Goal: Navigation & Orientation: Find specific page/section

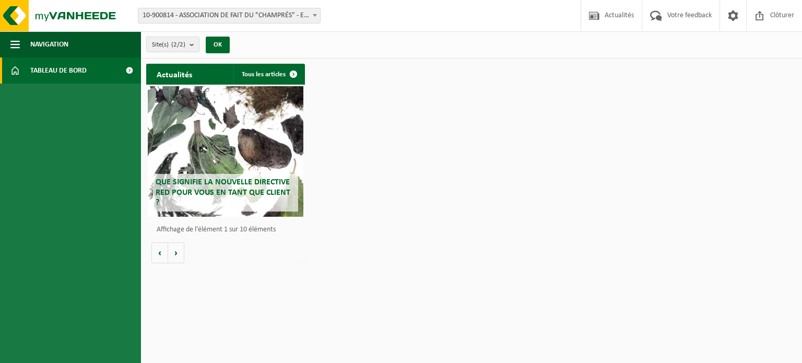
click at [195, 14] on span "10-900814 - ASSOCIATION DE FAIT DU "CHAMPRÉS" - EUGIES" at bounding box center [229, 15] width 182 height 15
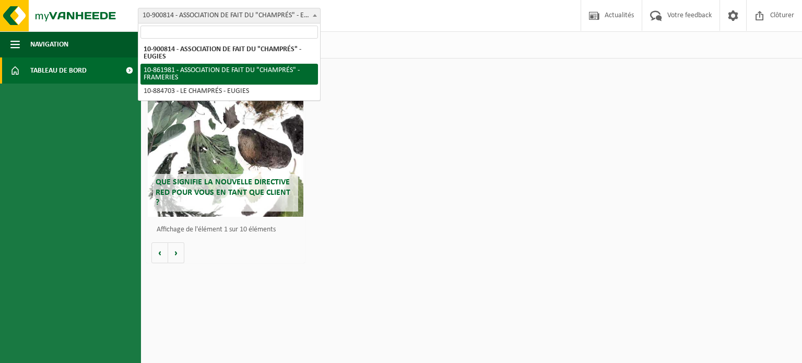
select select "100957"
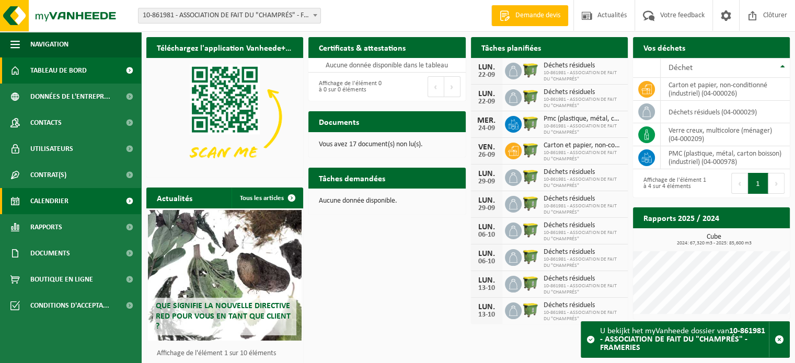
click at [55, 199] on span "Calendrier" at bounding box center [49, 201] width 38 height 26
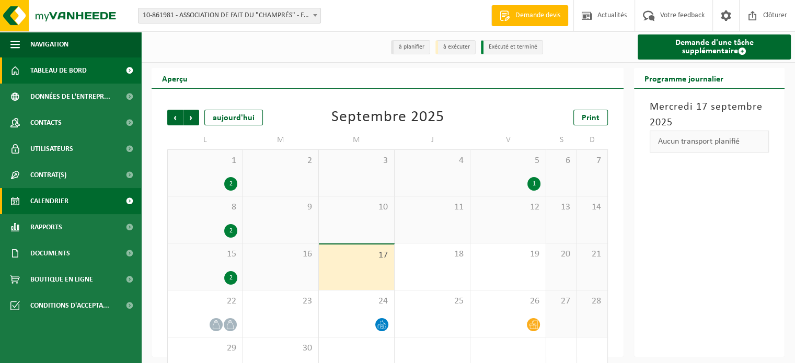
click at [51, 62] on span "Tableau de bord" at bounding box center [58, 70] width 56 height 26
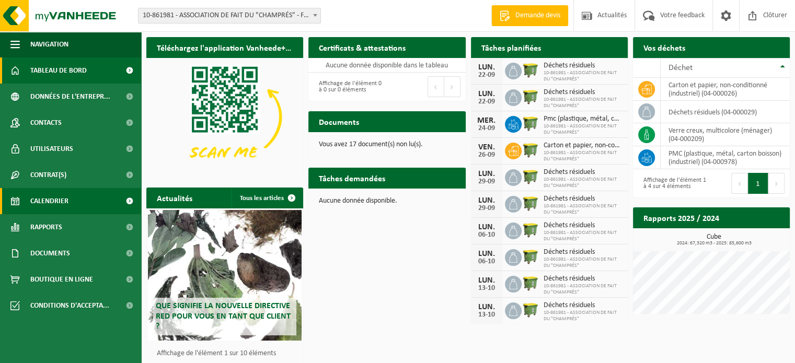
click at [90, 194] on link "Calendrier" at bounding box center [70, 201] width 141 height 26
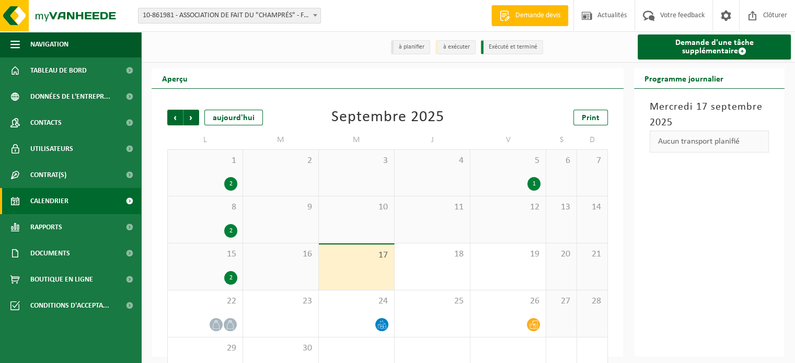
click at [514, 182] on div "1" at bounding box center [507, 184] width 65 height 14
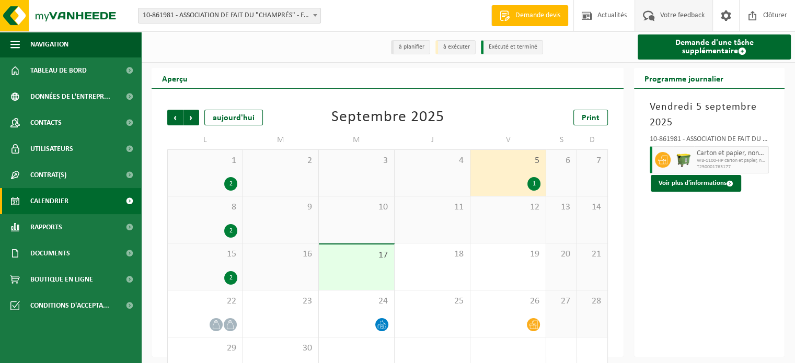
click at [695, 21] on span "Votre feedback" at bounding box center [682, 15] width 50 height 31
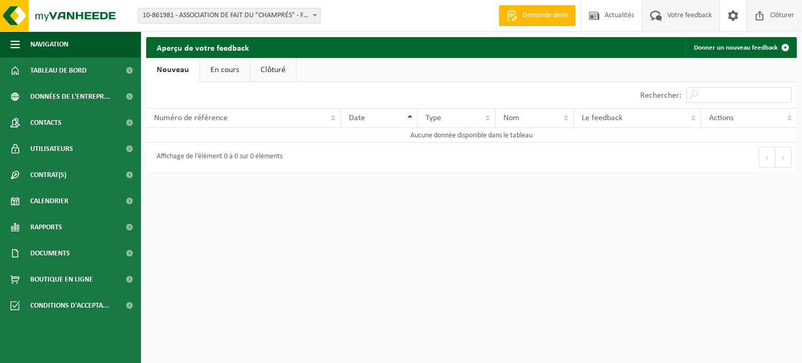
click at [785, 8] on span "Clôturer" at bounding box center [782, 15] width 29 height 31
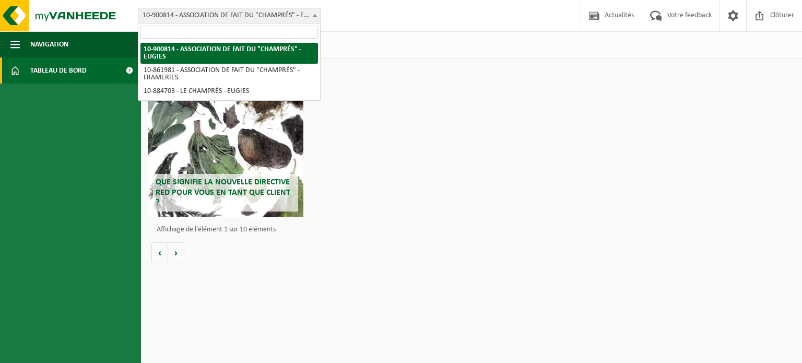
click at [268, 20] on span "10-900814 - ASSOCIATION DE FAIT DU "CHAMPRÉS" - EUGIES" at bounding box center [229, 15] width 182 height 15
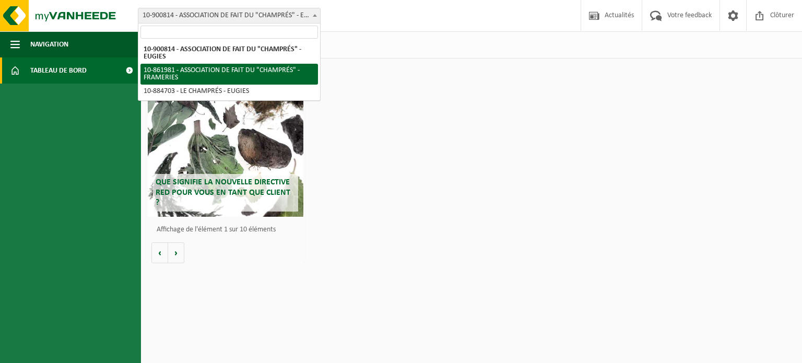
select select "100957"
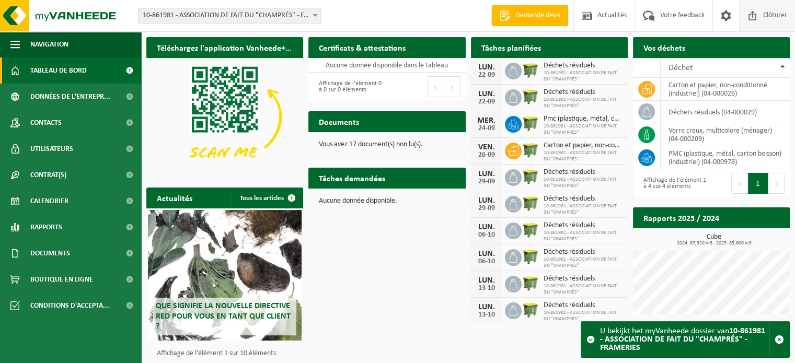
click at [773, 12] on span "Clôturer" at bounding box center [774, 15] width 29 height 31
